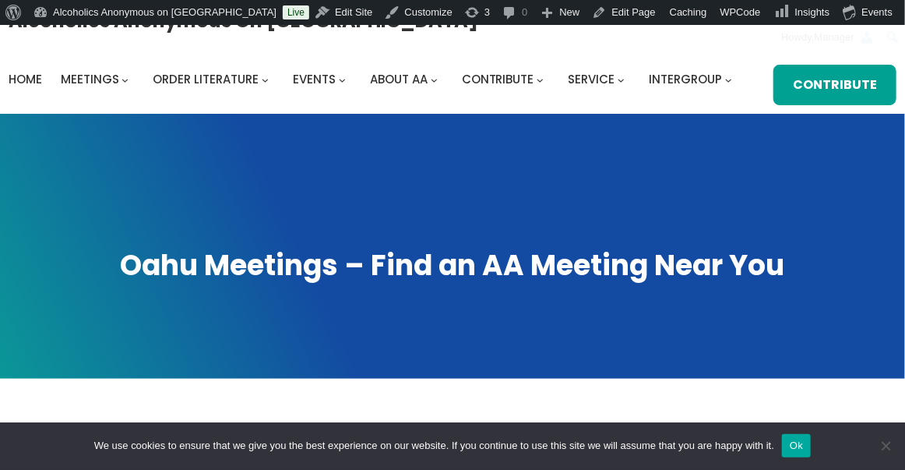
scroll to position [31, 0]
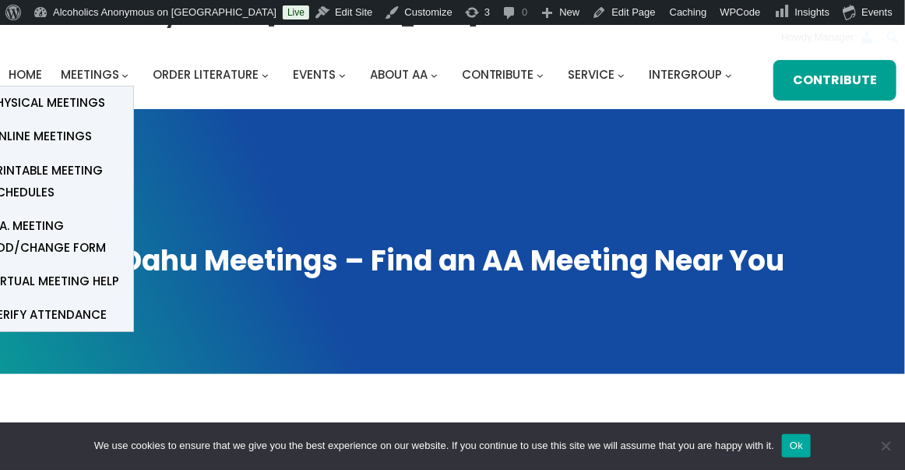
click at [95, 71] on span "Meetings" at bounding box center [90, 74] width 58 height 16
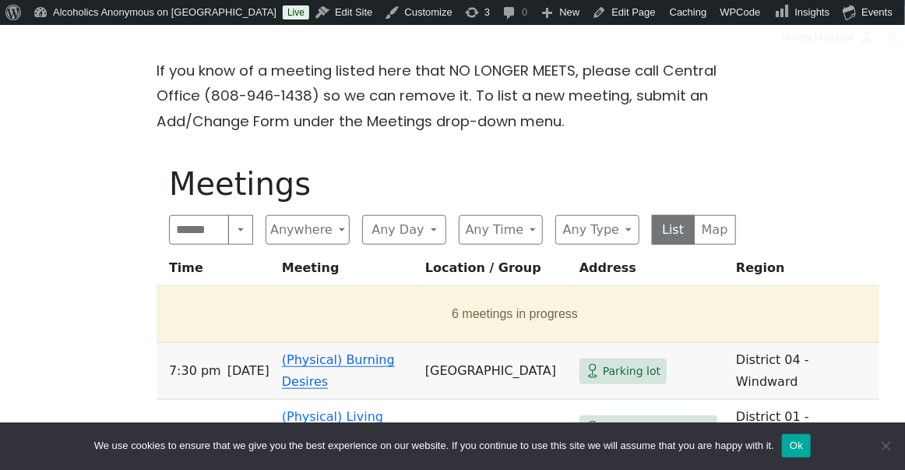
scroll to position [399, 0]
click at [632, 224] on button "Any Type" at bounding box center [597, 230] width 84 height 30
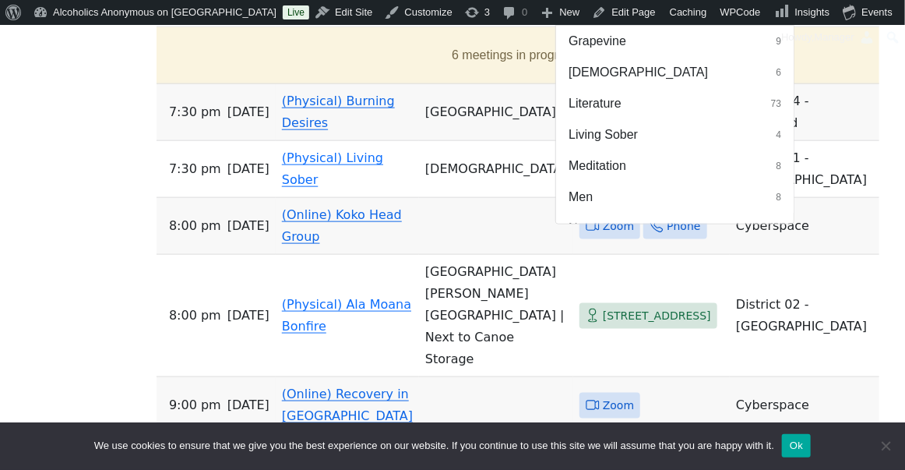
scroll to position [367, 0]
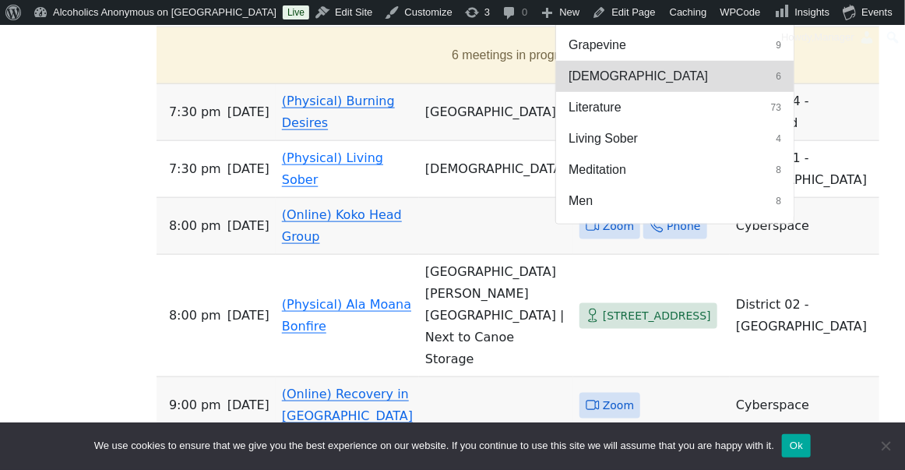
click at [634, 73] on button "LGBTQ 6" at bounding box center [675, 76] width 238 height 31
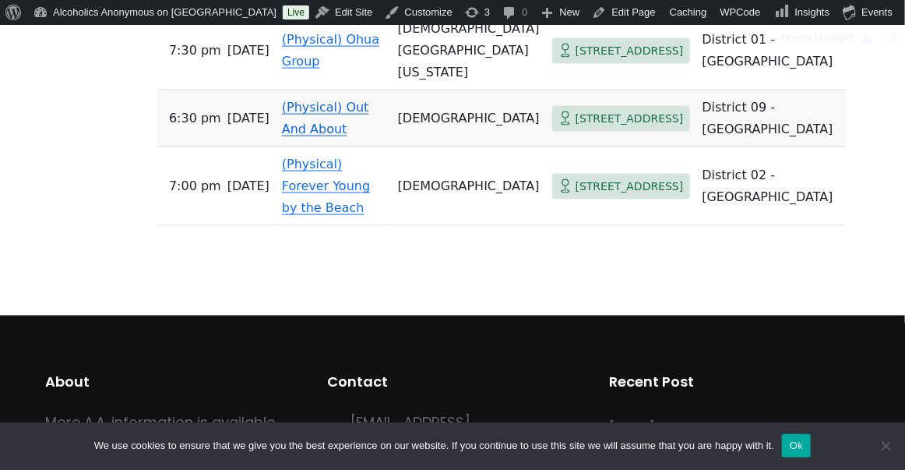
scroll to position [864, 0]
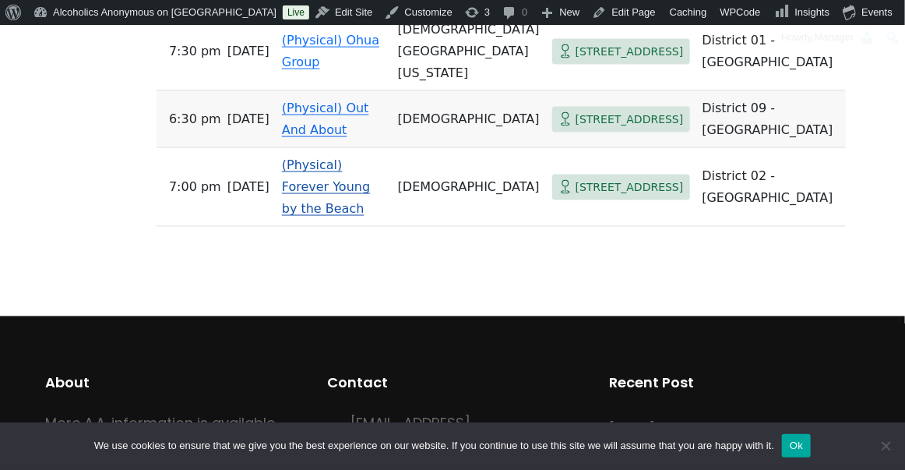
click at [334, 216] on link "(Physical) Forever Young by the Beach" at bounding box center [326, 186] width 88 height 58
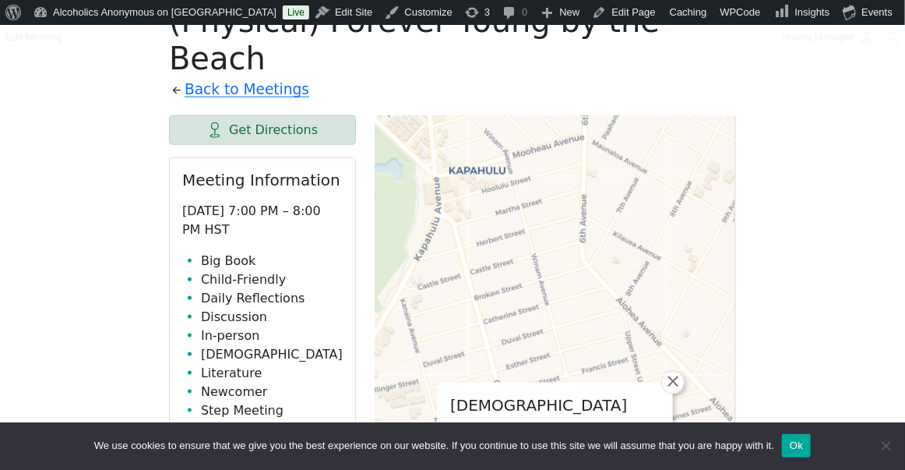
scroll to position [563, 0]
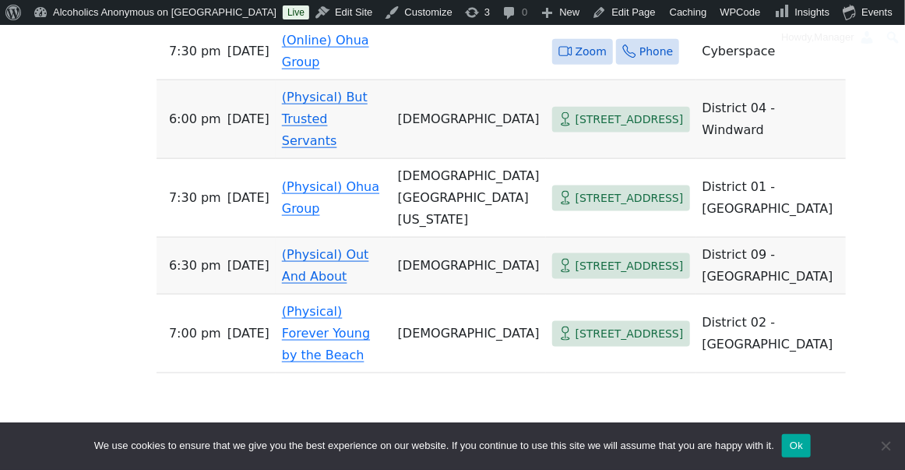
scroll to position [723, 0]
